Goal: Task Accomplishment & Management: Use online tool/utility

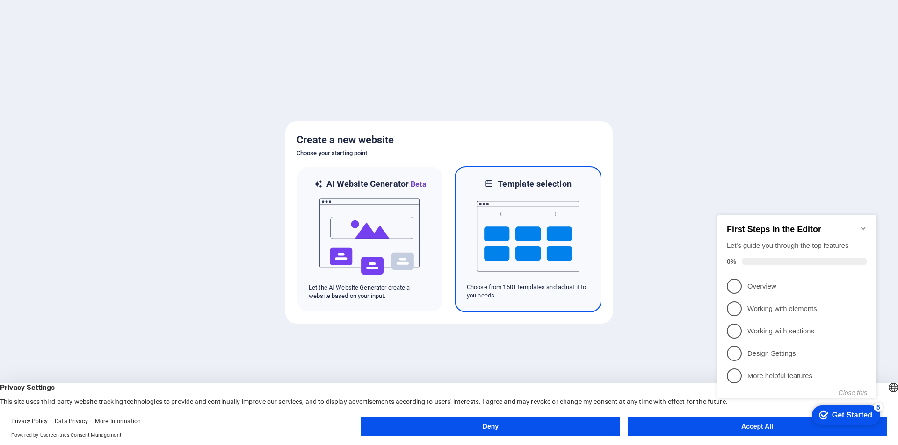
click at [522, 285] on p "Choose from 150+ templates and adjust it to you needs." at bounding box center [528, 291] width 122 height 17
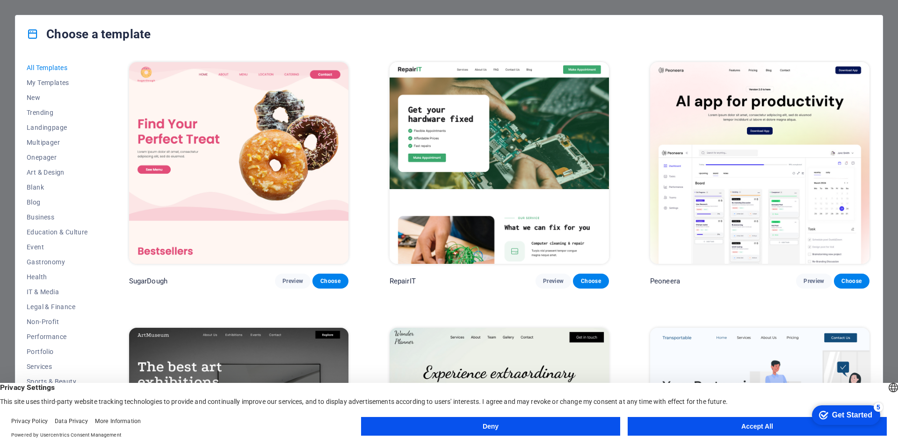
click at [256, 153] on img at bounding box center [238, 163] width 219 height 202
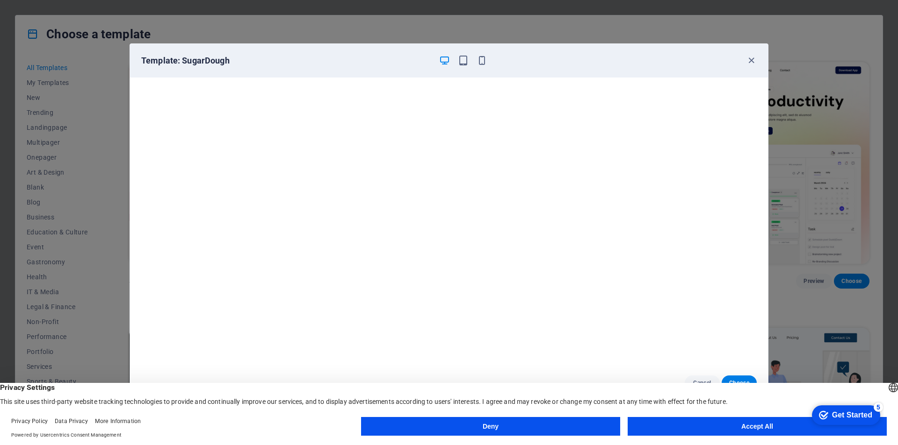
click at [758, 422] on button "Accept All" at bounding box center [756, 426] width 259 height 19
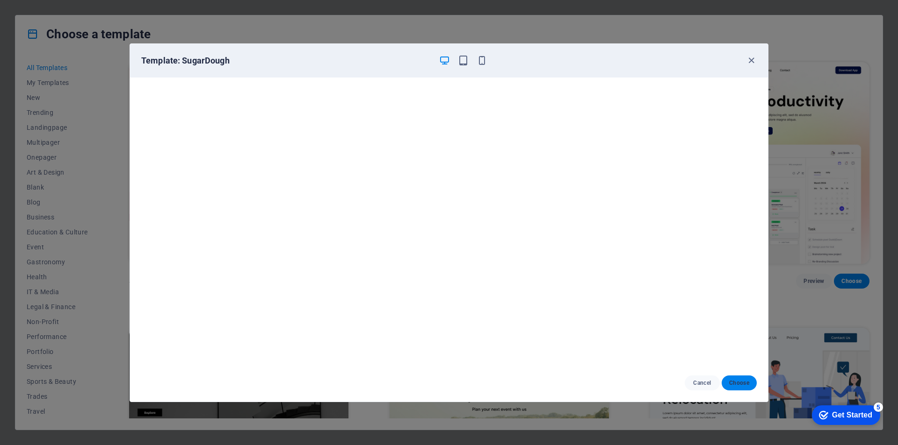
click at [740, 389] on button "Choose" at bounding box center [738, 383] width 35 height 15
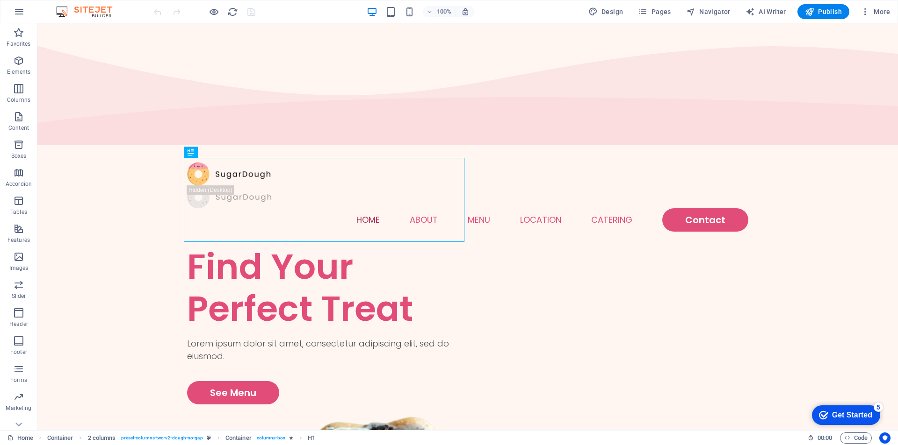
click at [839, 415] on div "Get Started" at bounding box center [852, 415] width 40 height 8
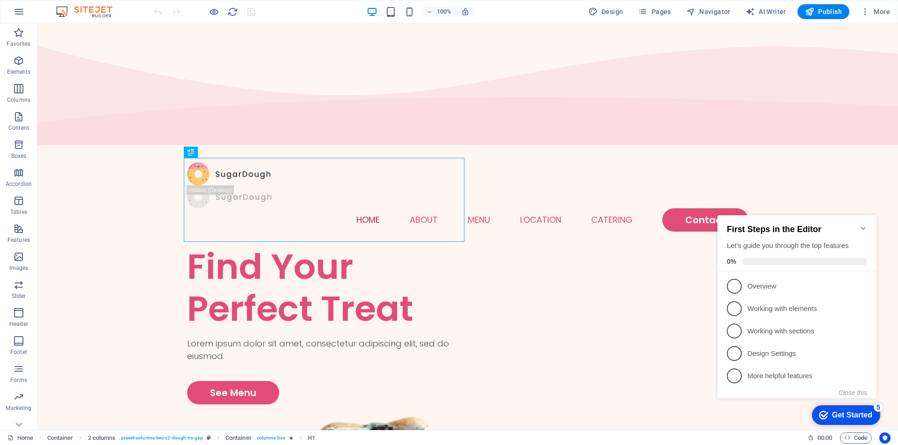
click at [830, 409] on div "checkmark Get Started 5" at bounding box center [845, 416] width 68 height 20
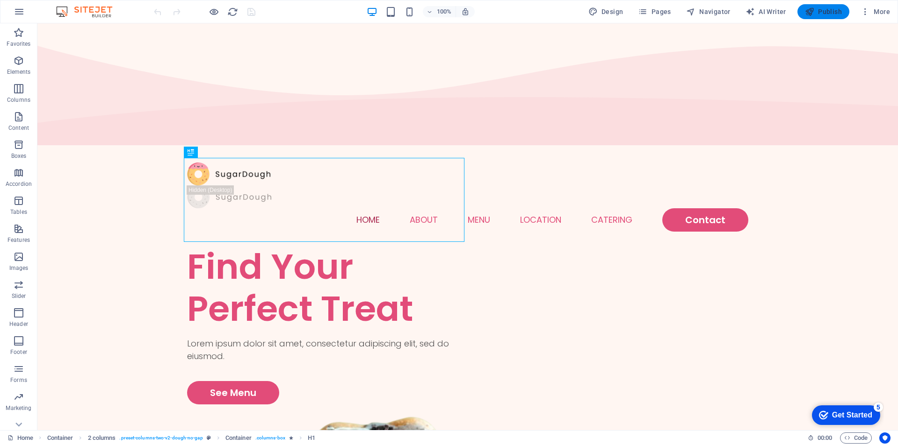
click at [833, 9] on span "Publish" at bounding box center [822, 11] width 37 height 9
